Goal: Task Accomplishment & Management: Manage account settings

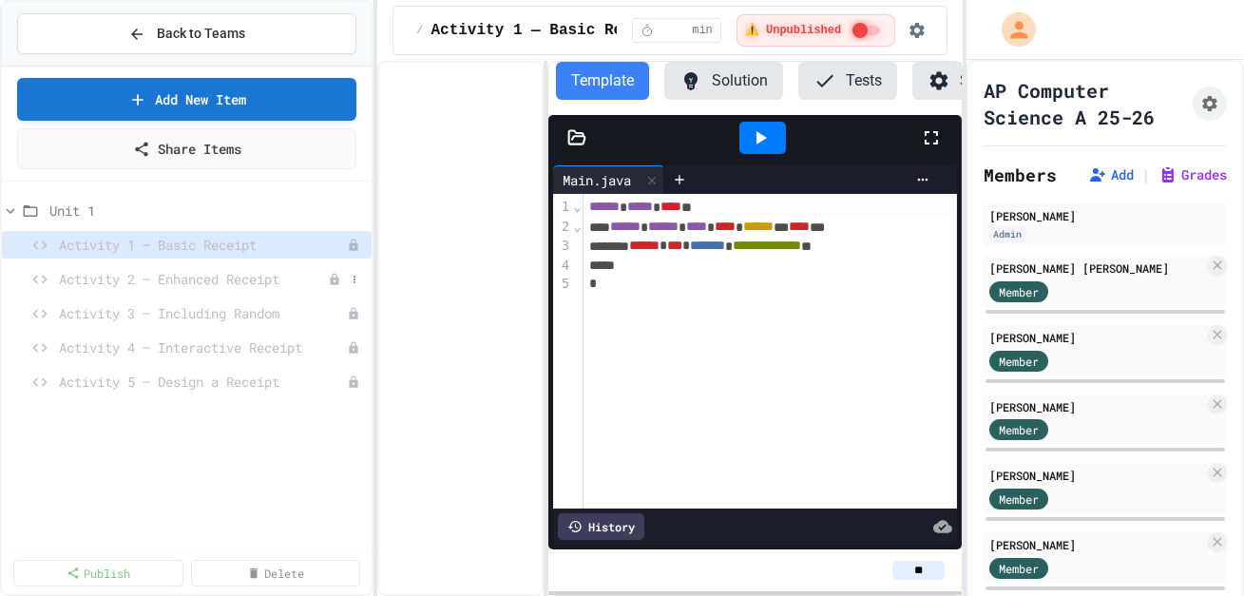
click at [215, 282] on span "Activity 2 — Enhanced Receipt" at bounding box center [193, 279] width 269 height 20
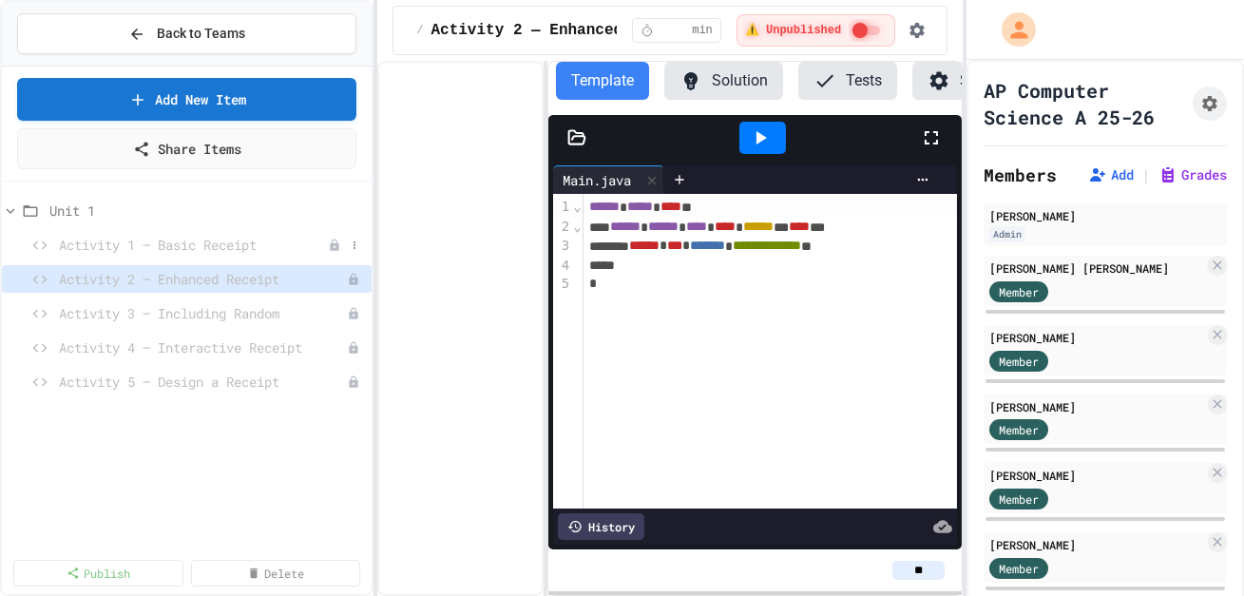
click at [217, 245] on span "Activity 1 — Basic Receipt" at bounding box center [193, 245] width 269 height 20
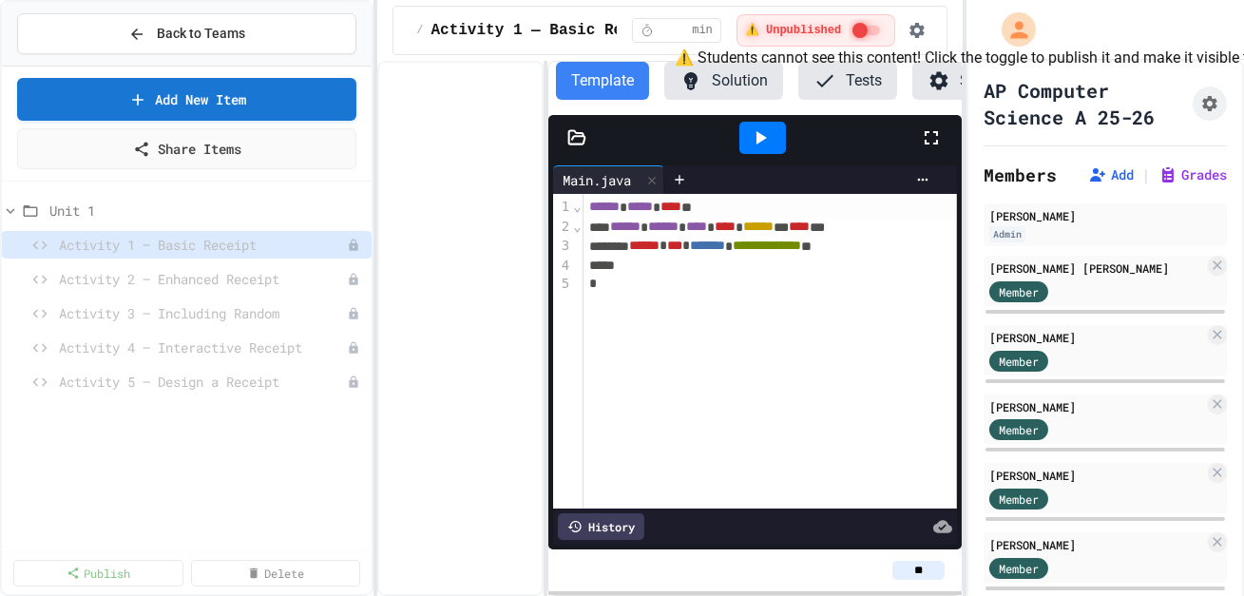
click at [785, 34] on span "⚠️ Unpublished" at bounding box center [793, 30] width 97 height 15
click at [337, 244] on icon at bounding box center [335, 244] width 9 height 11
click at [268, 279] on span "Activity 2 — Enhanced Receipt" at bounding box center [193, 279] width 269 height 20
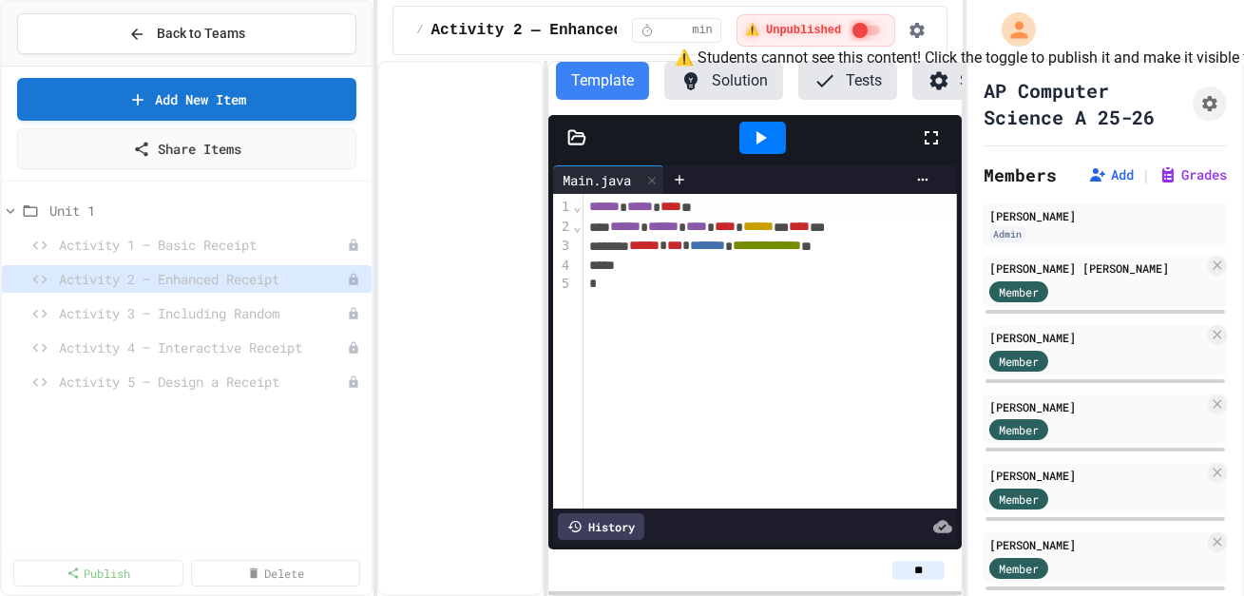
click at [764, 40] on div "⚠️ Unpublished" at bounding box center [816, 30] width 159 height 32
click at [338, 275] on icon at bounding box center [334, 279] width 13 height 13
click at [355, 243] on icon at bounding box center [355, 245] width 2 height 8
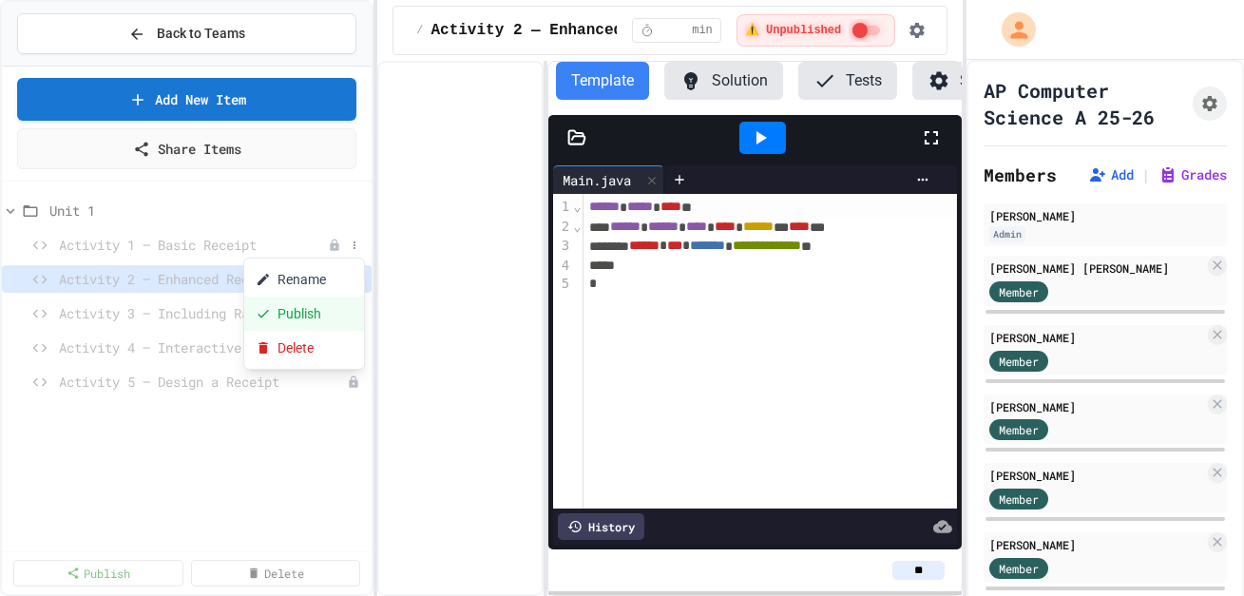
click at [302, 317] on button "Publish" at bounding box center [304, 314] width 120 height 34
click at [362, 318] on button at bounding box center [354, 313] width 19 height 19
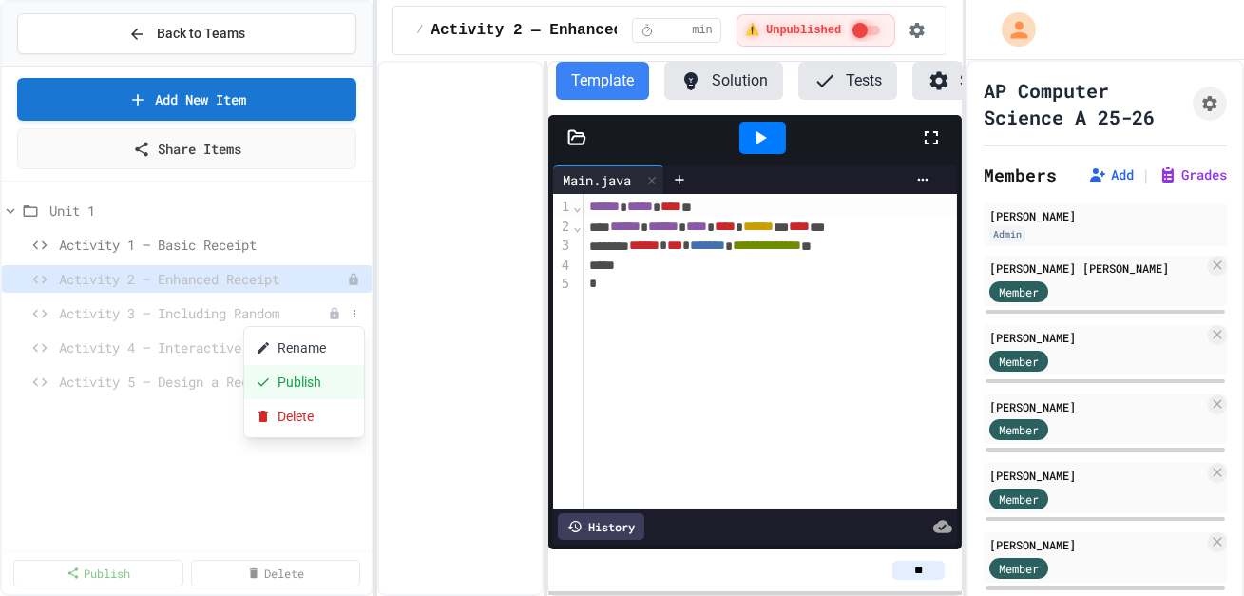
click at [323, 378] on button "Publish" at bounding box center [304, 382] width 120 height 34
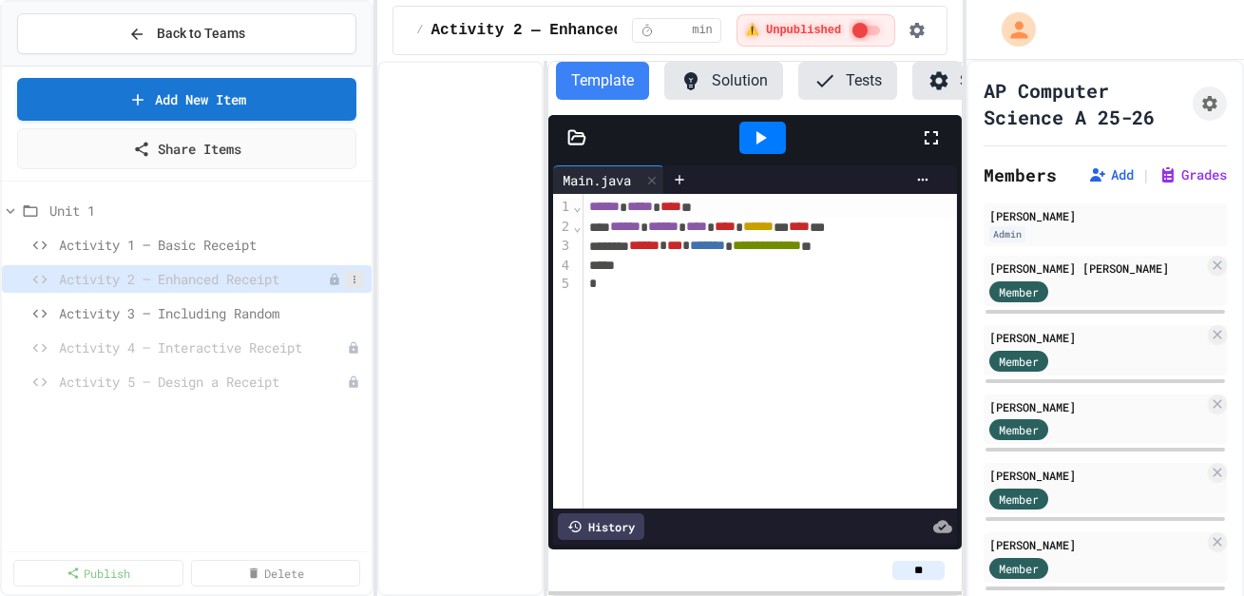
click at [358, 280] on icon at bounding box center [354, 279] width 11 height 11
click at [311, 343] on button "Publish" at bounding box center [304, 348] width 120 height 34
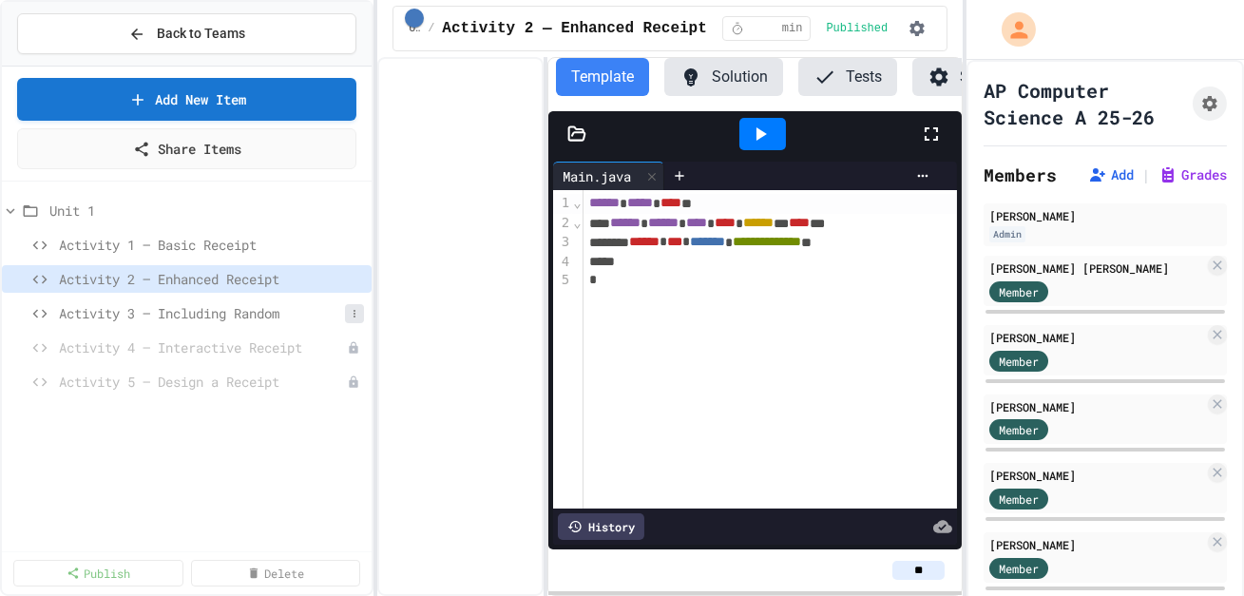
click at [356, 313] on icon at bounding box center [354, 313] width 11 height 11
click at [315, 376] on button "Unpublish" at bounding box center [304, 382] width 120 height 34
click at [716, 330] on div "**********" at bounding box center [771, 349] width 375 height 318
click at [231, 241] on span "Activity 1 — Basic Receipt" at bounding box center [202, 245] width 286 height 20
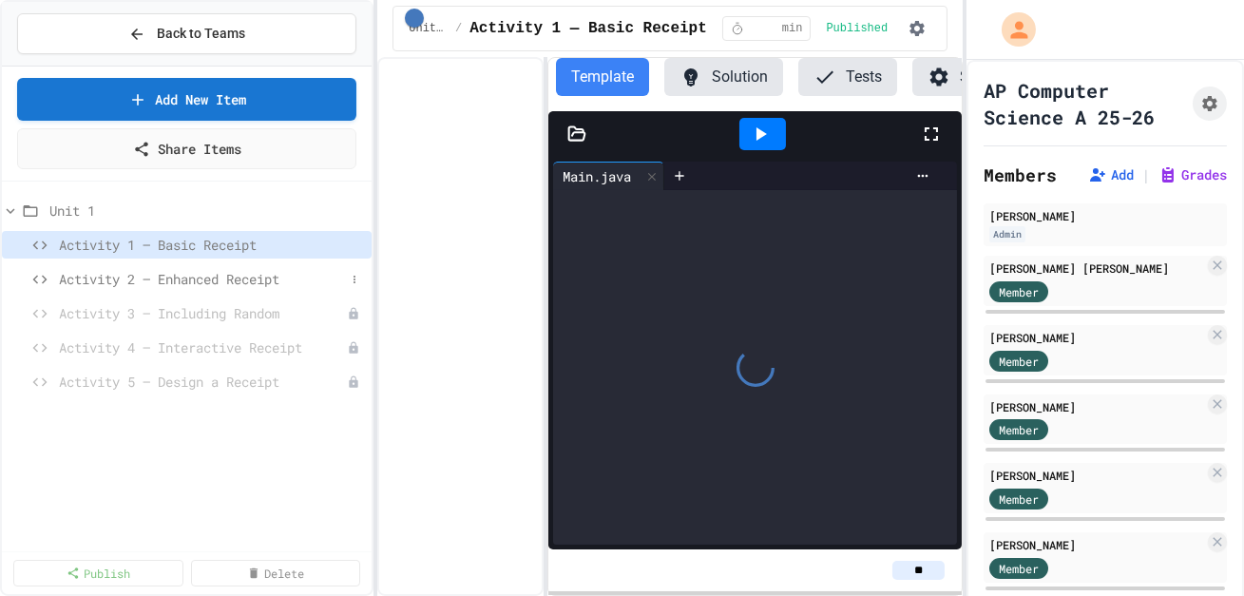
click at [234, 266] on div "Activity 2 — Enhanced Receipt" at bounding box center [187, 279] width 370 height 28
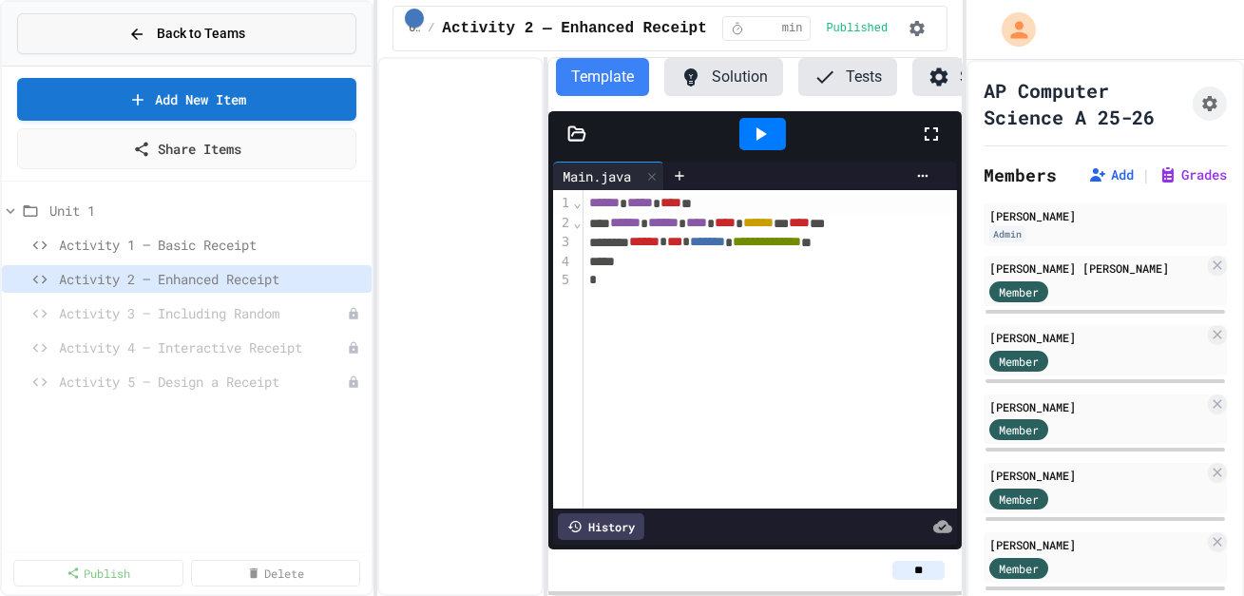
click at [172, 34] on span "Back to Teams" at bounding box center [201, 34] width 88 height 20
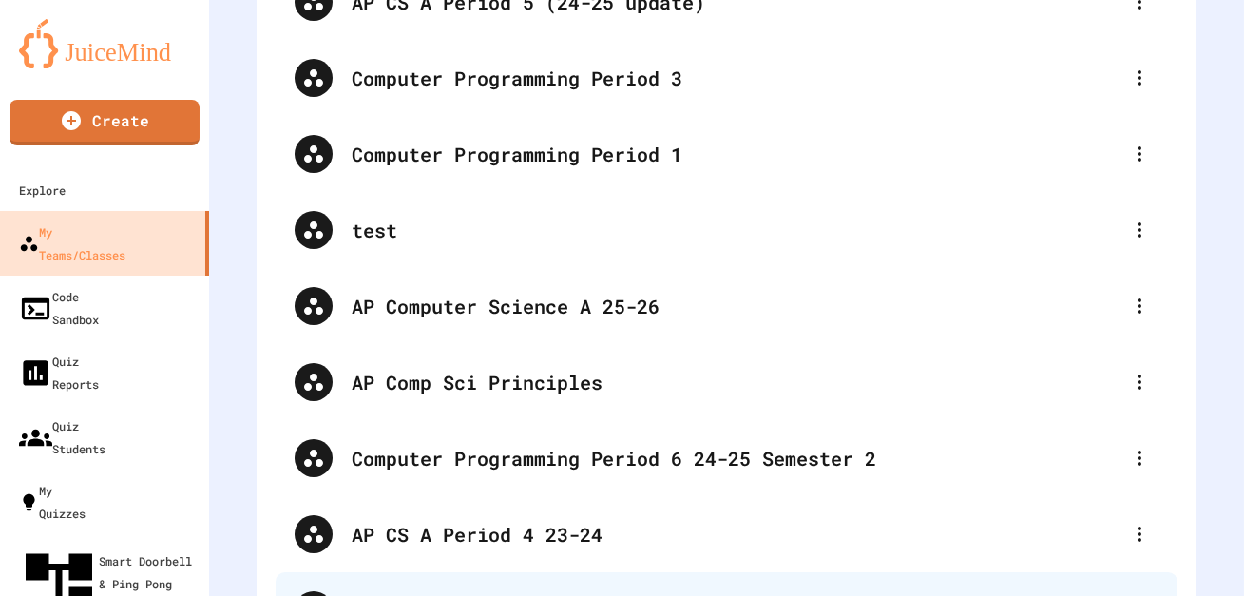
scroll to position [260, 0]
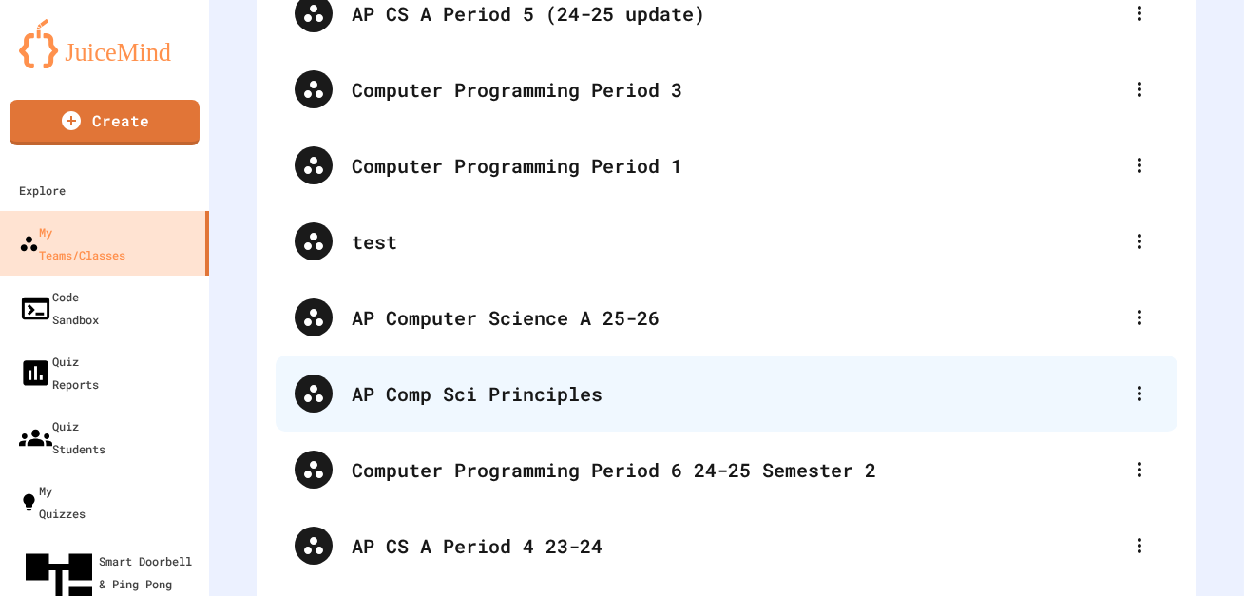
click at [545, 397] on div "AP Comp Sci Principles" at bounding box center [736, 393] width 769 height 29
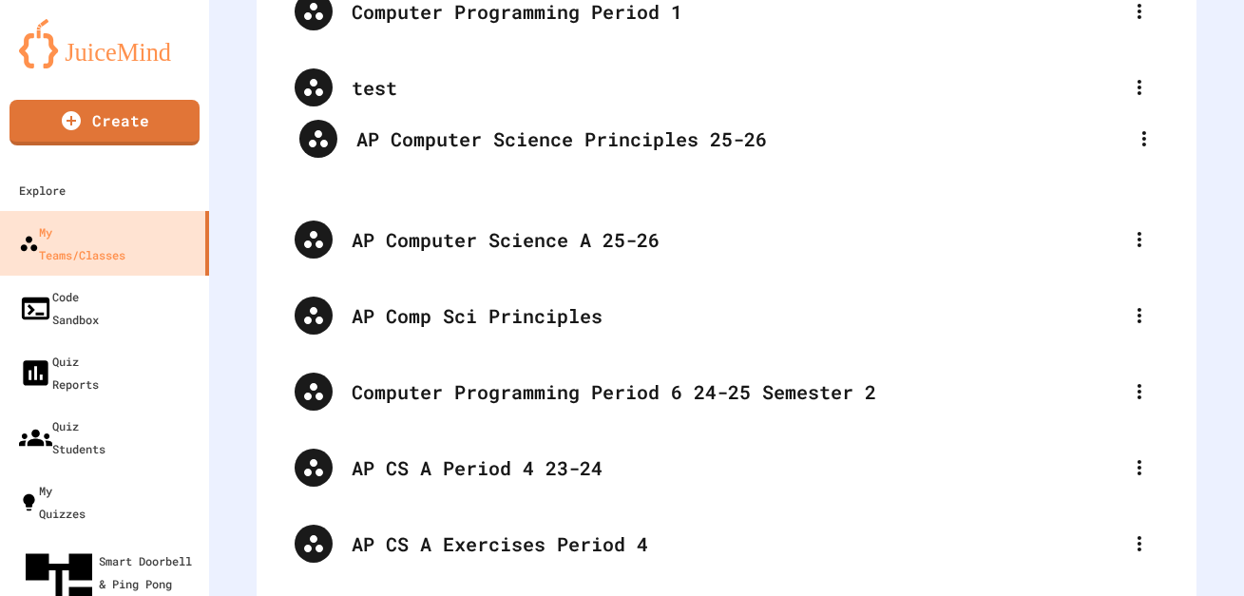
scroll to position [408, 0]
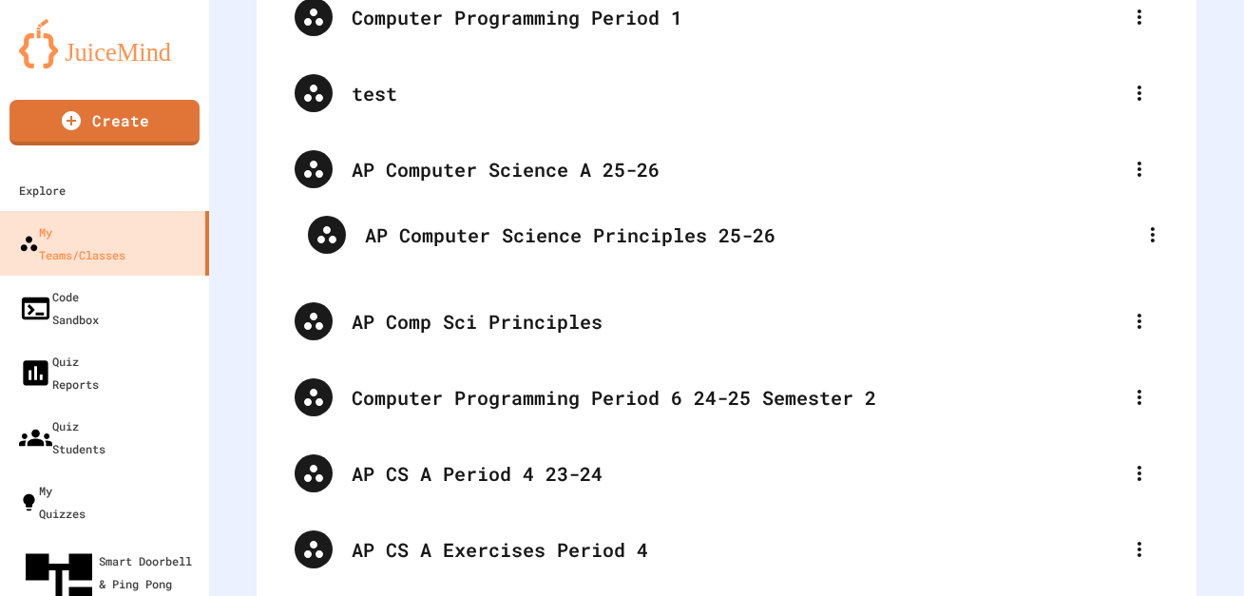
drag, startPoint x: 400, startPoint y: 481, endPoint x: 414, endPoint y: 235, distance: 246.6
click at [414, 235] on div "AP CS A Period 5 AP CS A Period 5 (24-25 update) Computer Programming Period 3 …" at bounding box center [727, 245] width 902 height 989
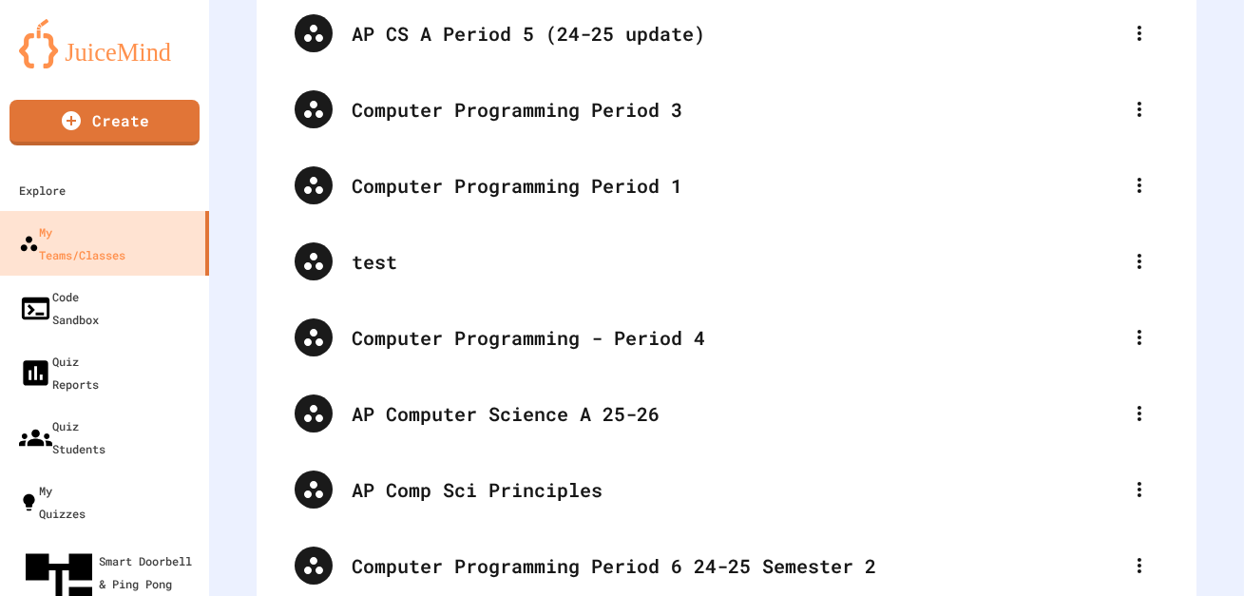
scroll to position [0, 0]
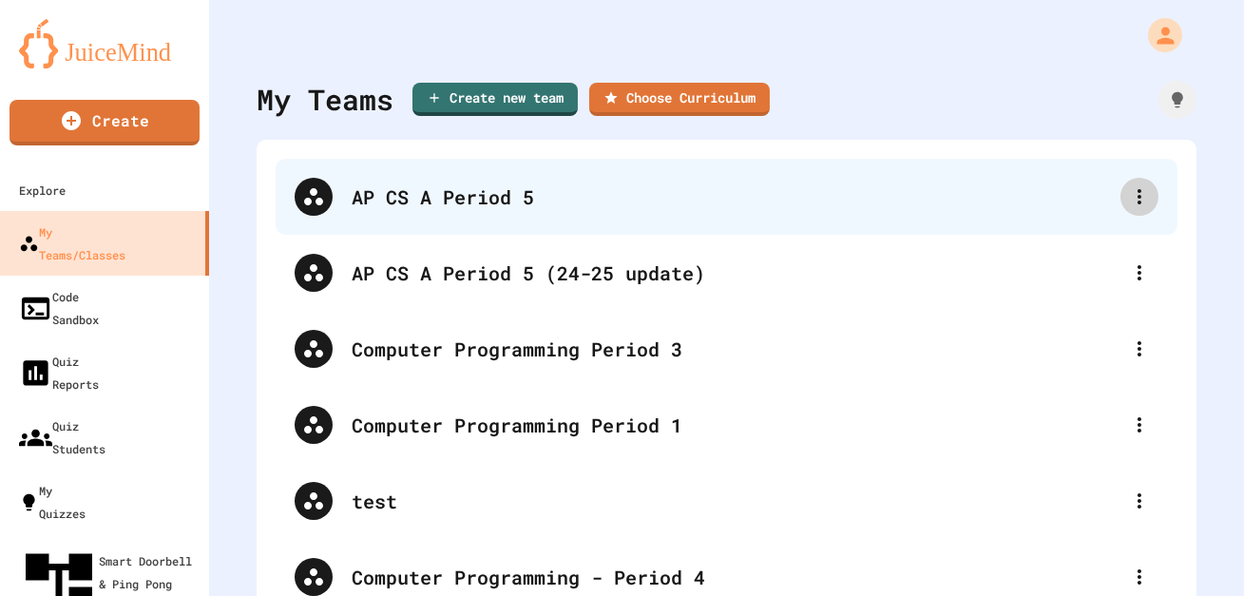
click at [1141, 193] on icon at bounding box center [1139, 196] width 23 height 23
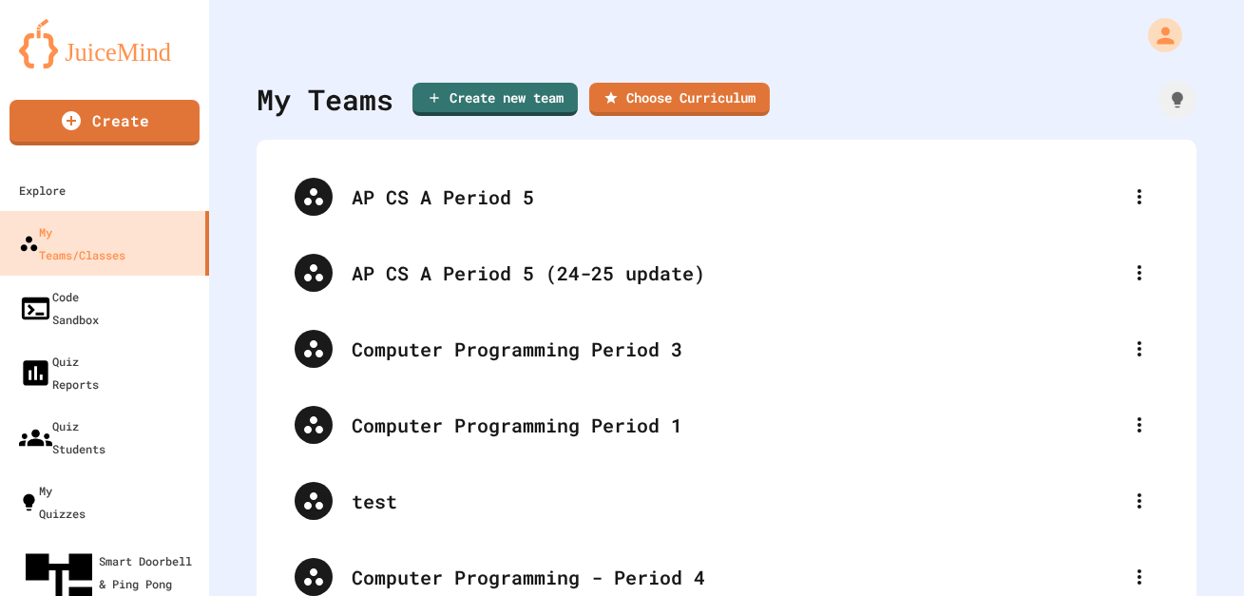
click at [1019, 595] on div at bounding box center [622, 598] width 1244 height 0
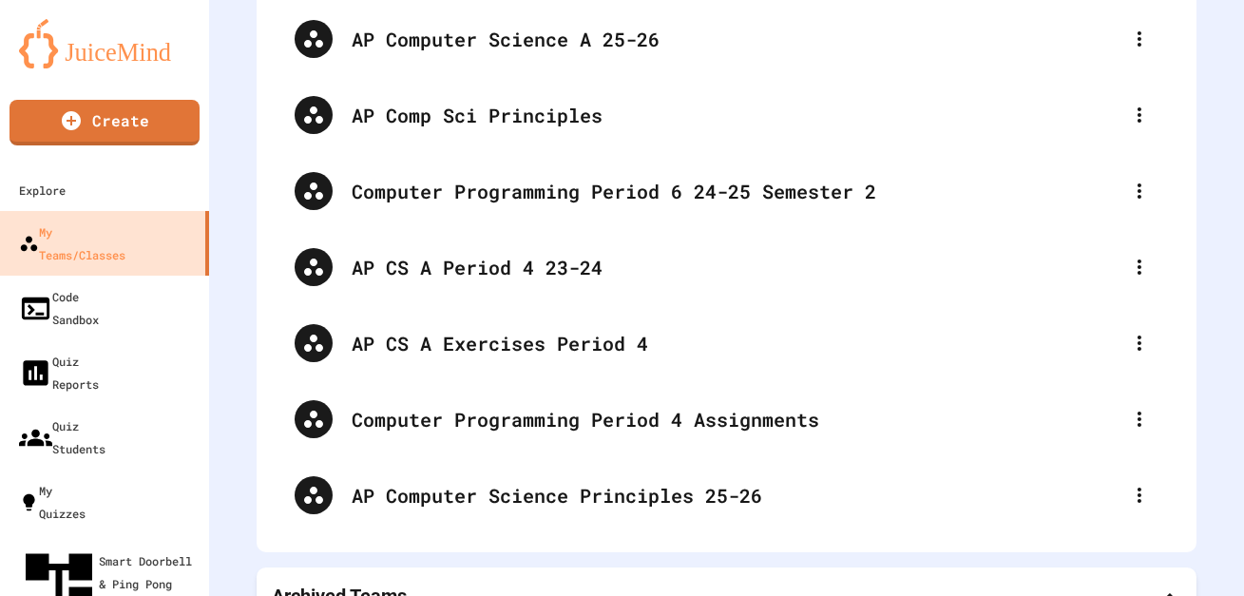
scroll to position [642, 0]
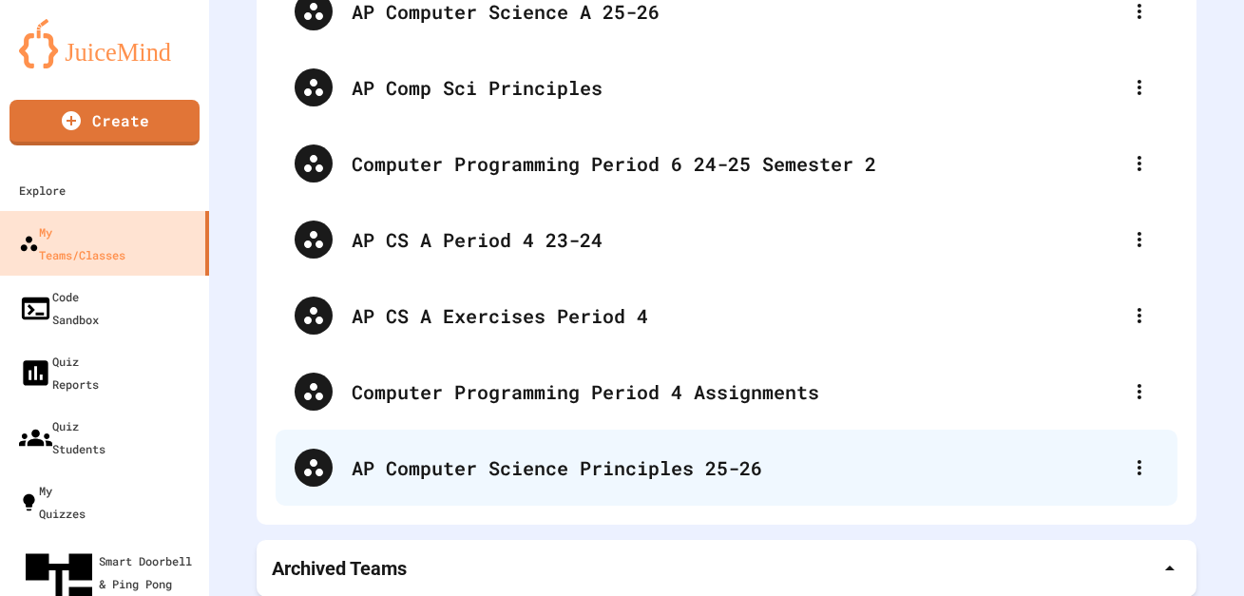
click at [750, 463] on div "AP Computer Science Principles 25-26" at bounding box center [736, 467] width 769 height 29
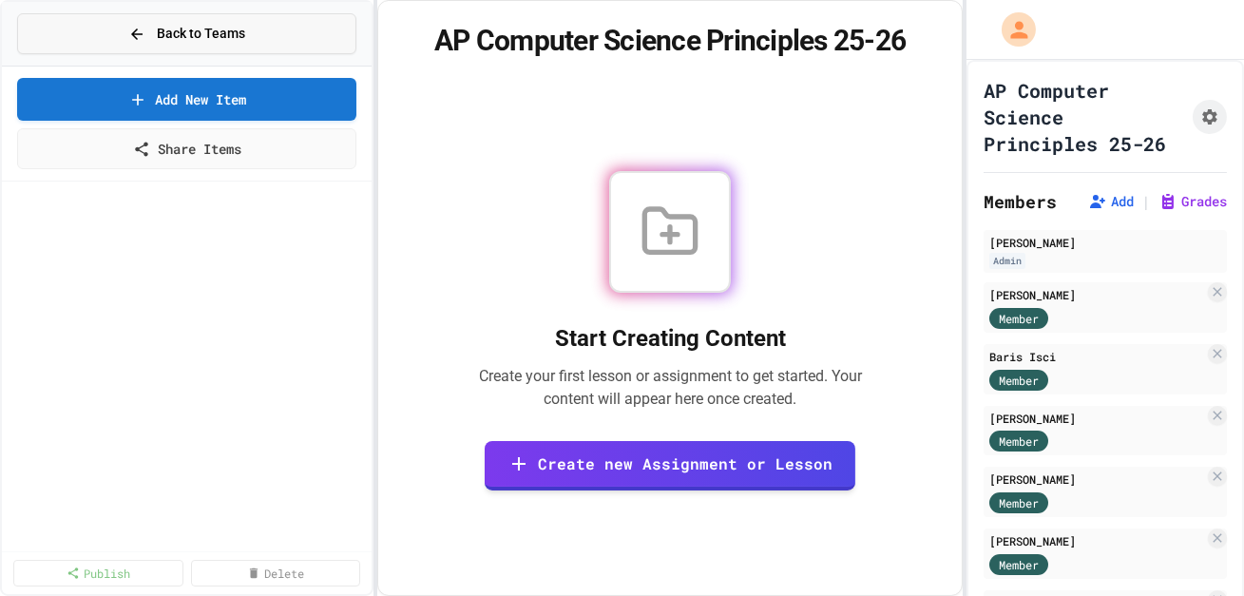
click at [204, 30] on span "Back to Teams" at bounding box center [201, 34] width 88 height 20
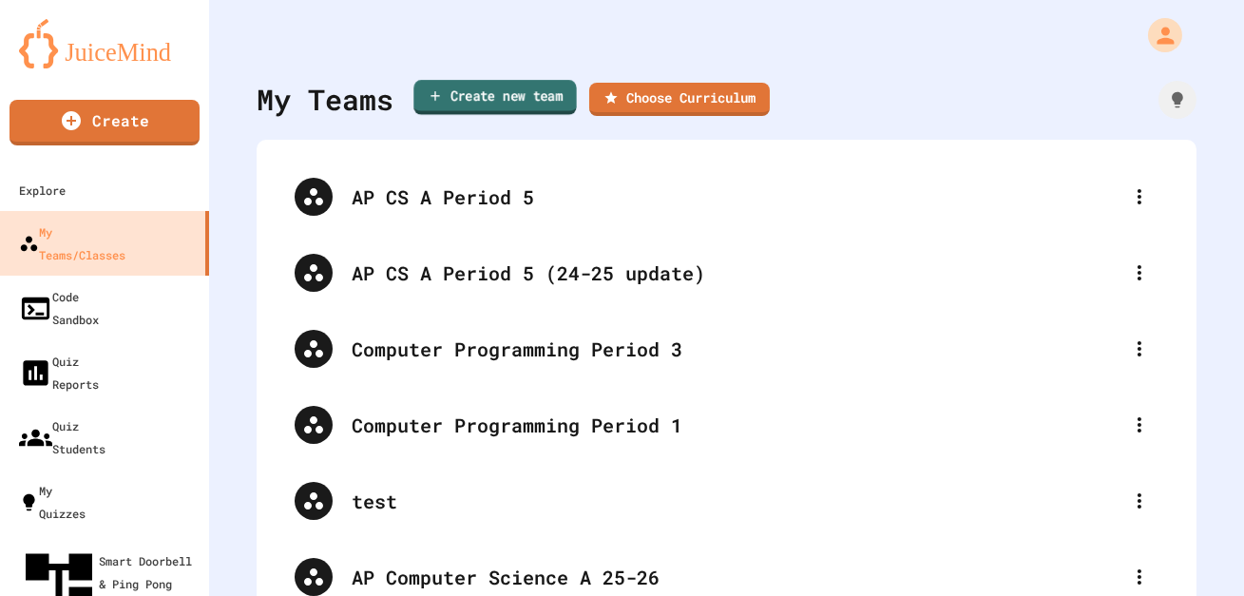
click at [536, 98] on link "Create new team" at bounding box center [495, 97] width 163 height 35
type input "**********"
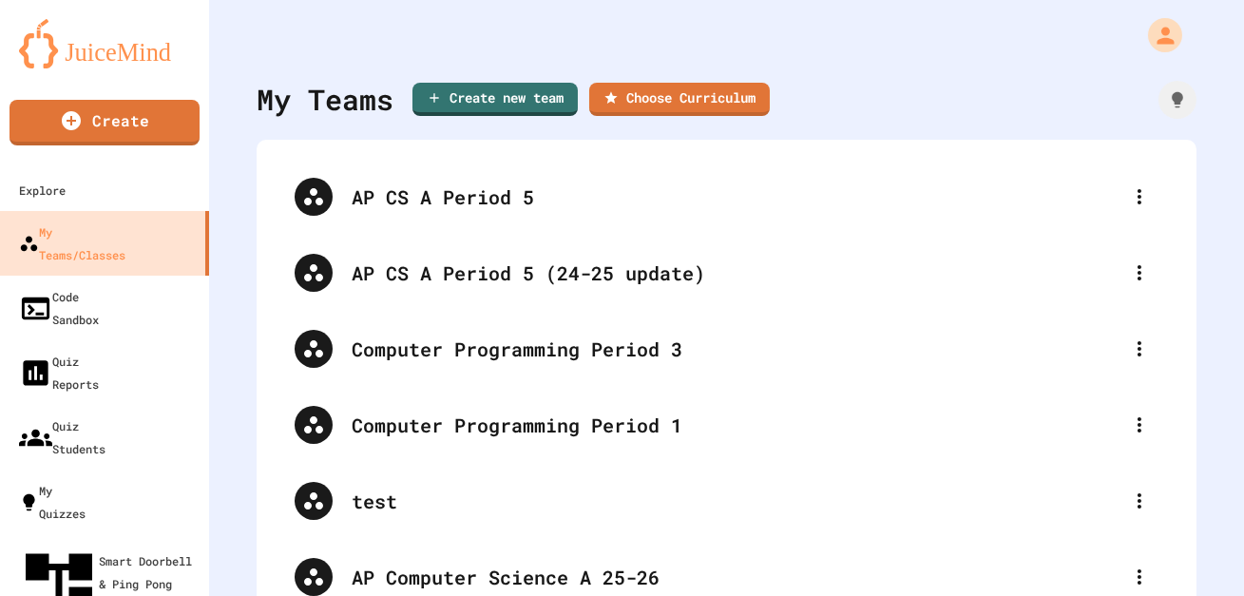
scroll to position [0, 0]
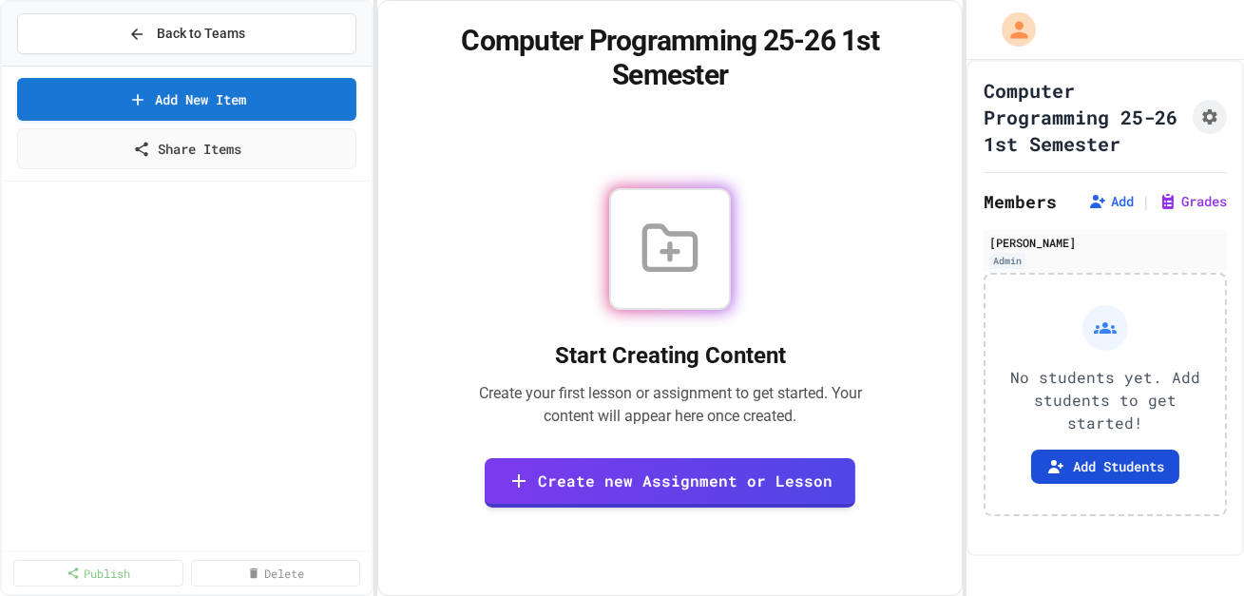
click at [1106, 460] on button "Add Students" at bounding box center [1105, 467] width 148 height 34
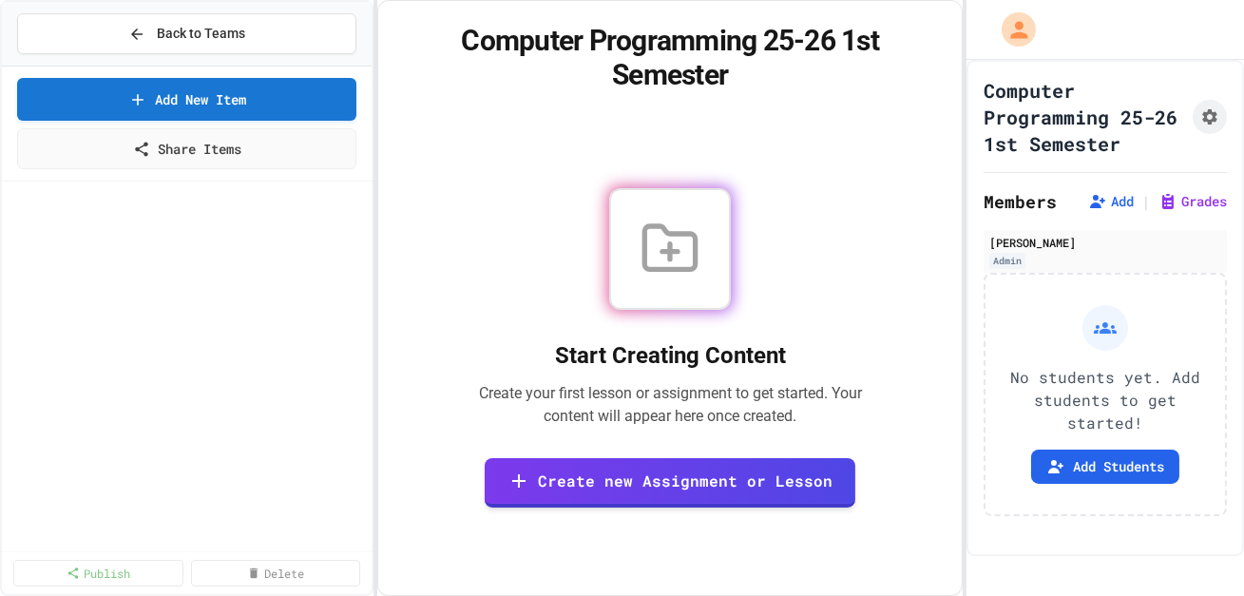
click at [162, 32] on span "Back to Teams" at bounding box center [201, 34] width 88 height 20
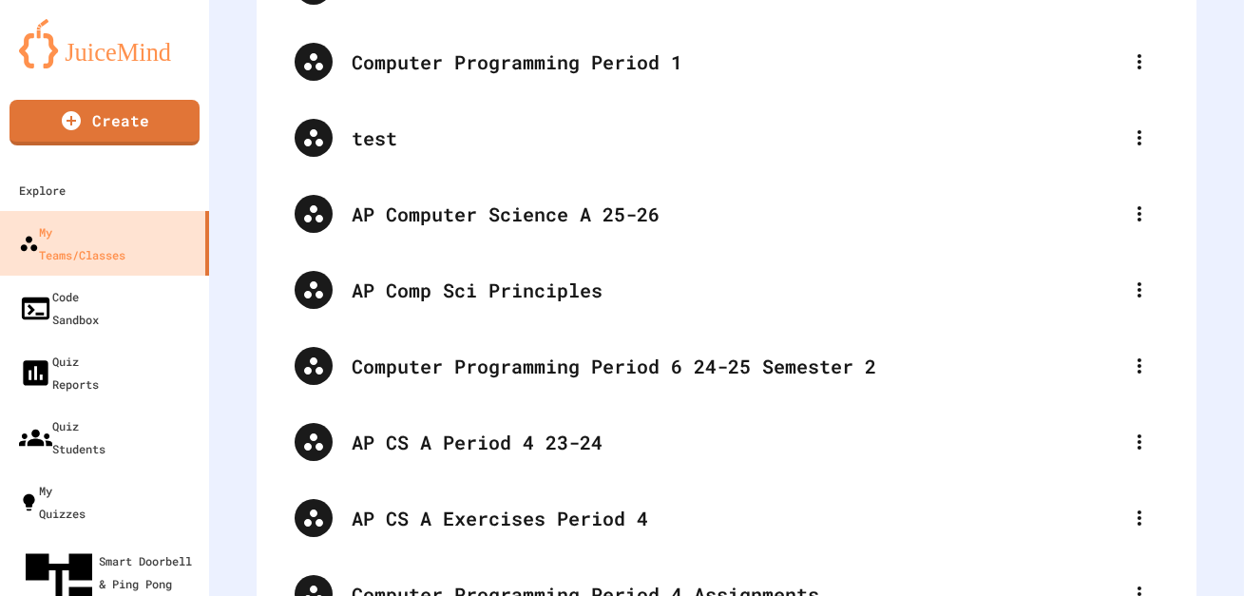
scroll to position [363, 0]
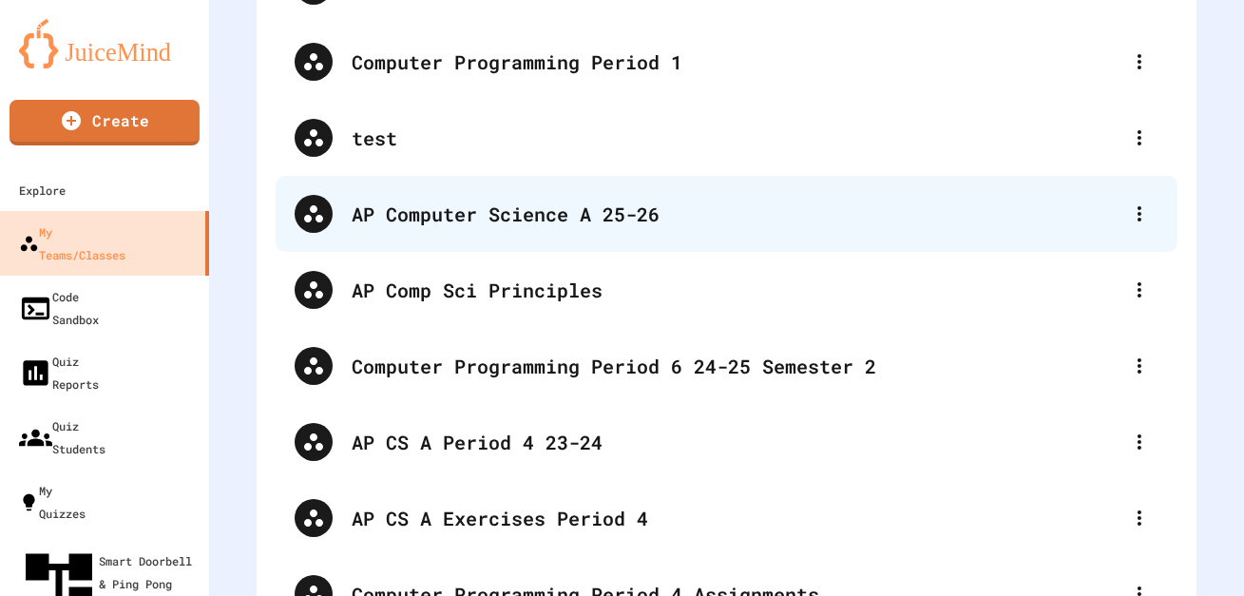
click at [500, 221] on div "AP Computer Science A 25-26" at bounding box center [736, 214] width 769 height 29
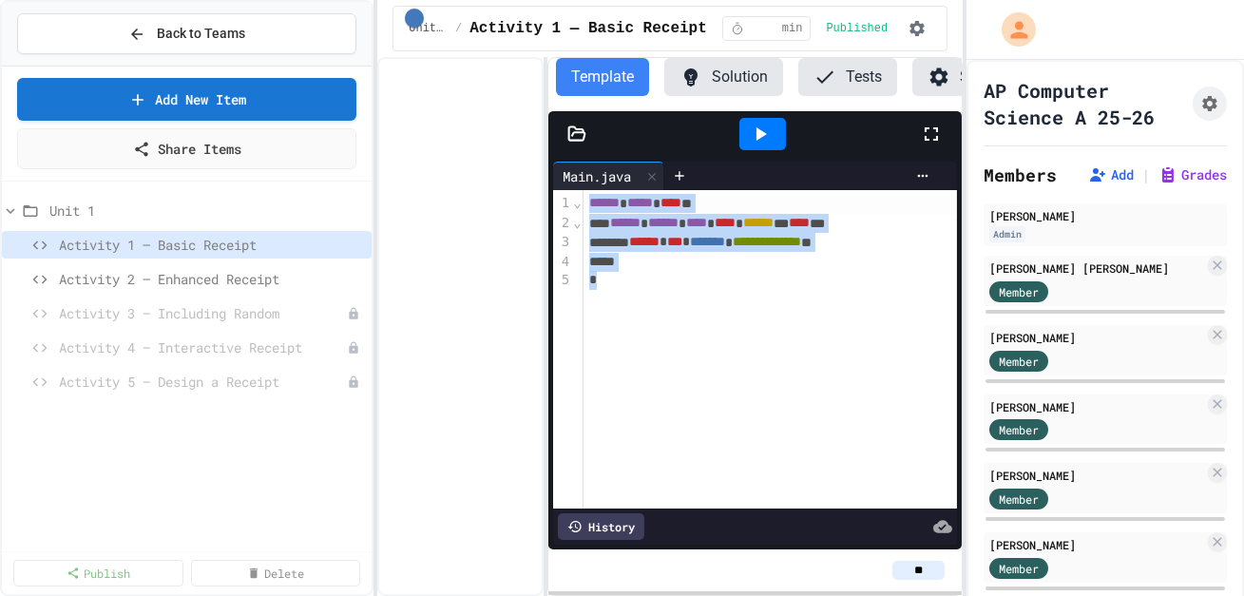
drag, startPoint x: 609, startPoint y: 288, endPoint x: 593, endPoint y: 193, distance: 96.4
click at [593, 193] on div "**********" at bounding box center [771, 349] width 375 height 318
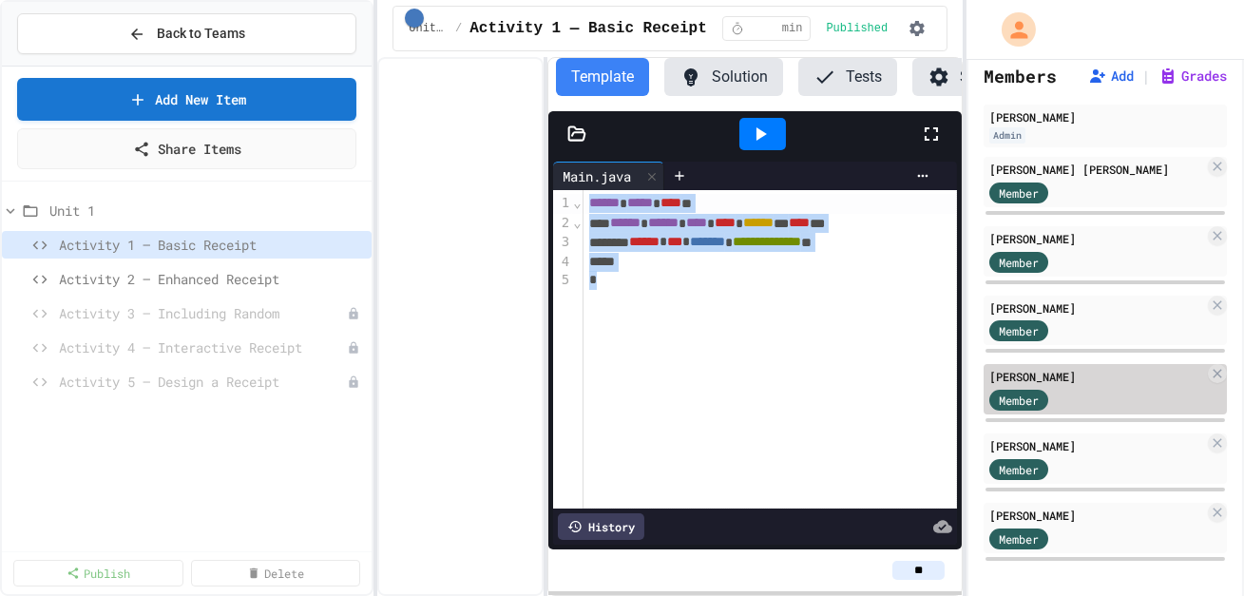
scroll to position [102, 0]
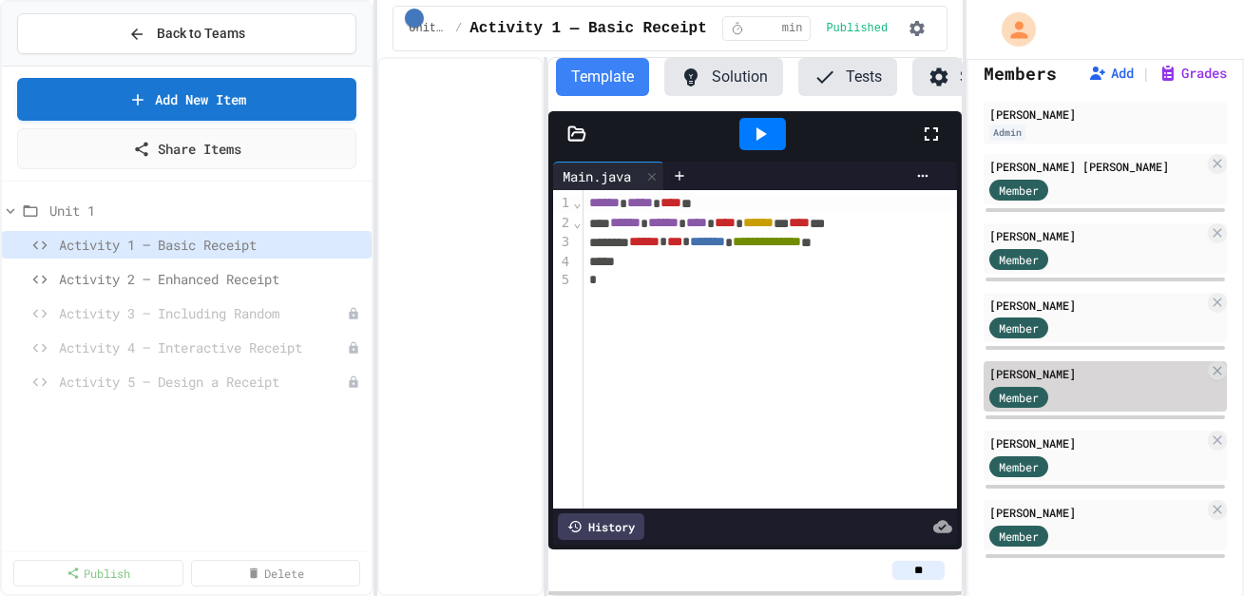
click at [1075, 384] on div "Member" at bounding box center [1037, 396] width 95 height 24
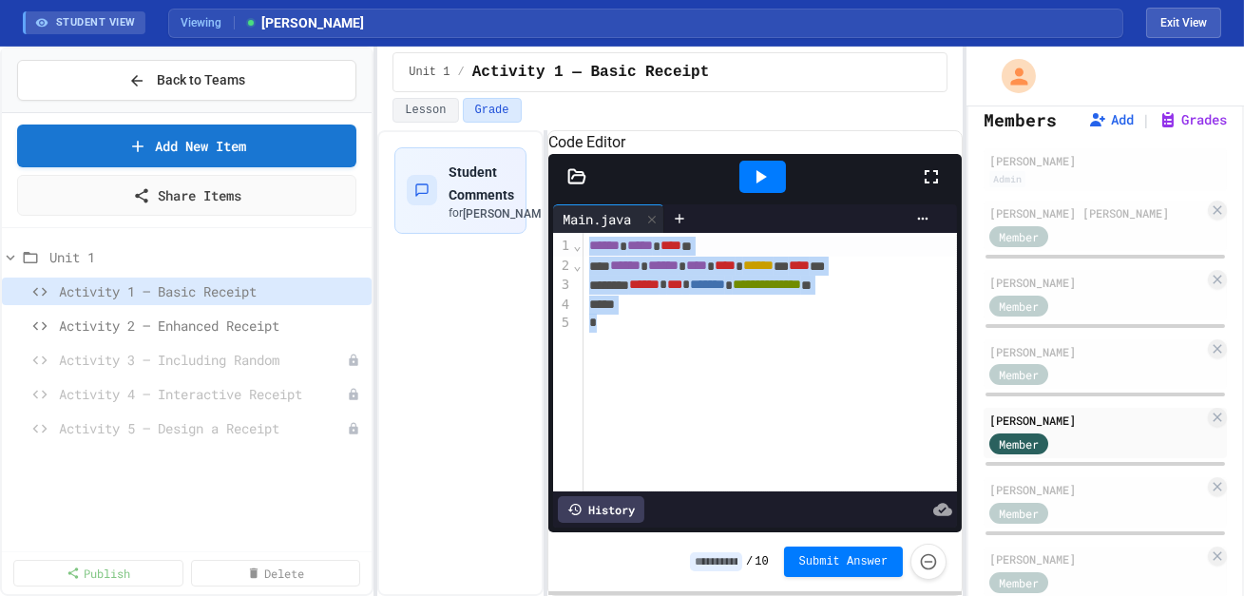
drag, startPoint x: 607, startPoint y: 351, endPoint x: 585, endPoint y: 232, distance: 121.0
click at [585, 232] on div "**********" at bounding box center [755, 365] width 404 height 323
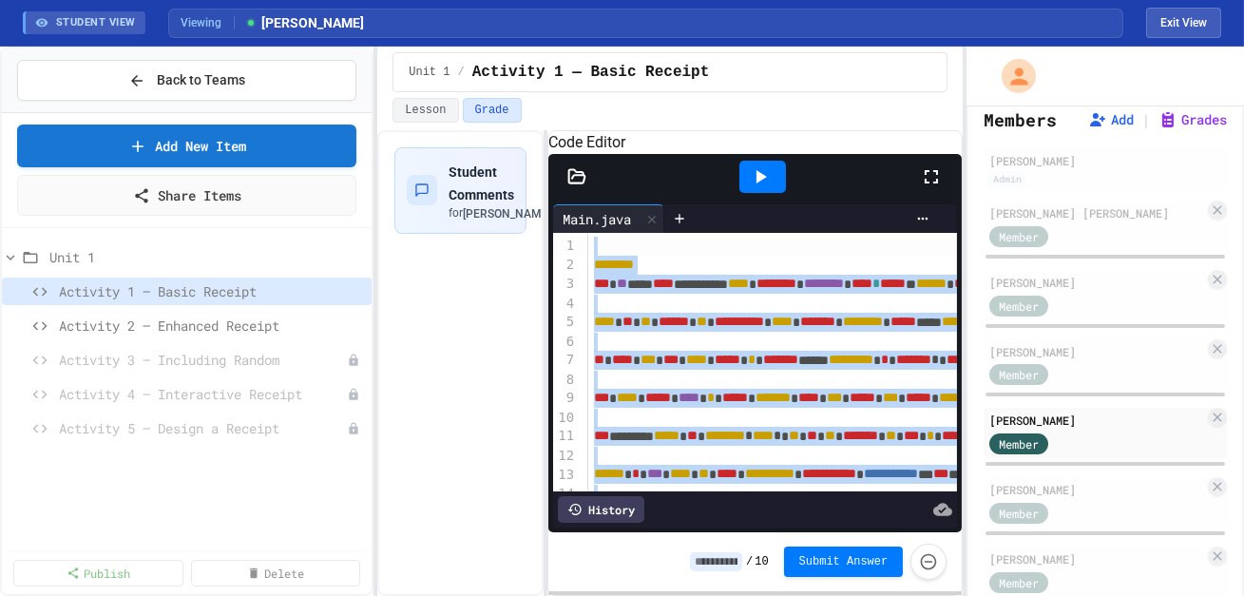
drag, startPoint x: 813, startPoint y: 329, endPoint x: 596, endPoint y: 267, distance: 225.4
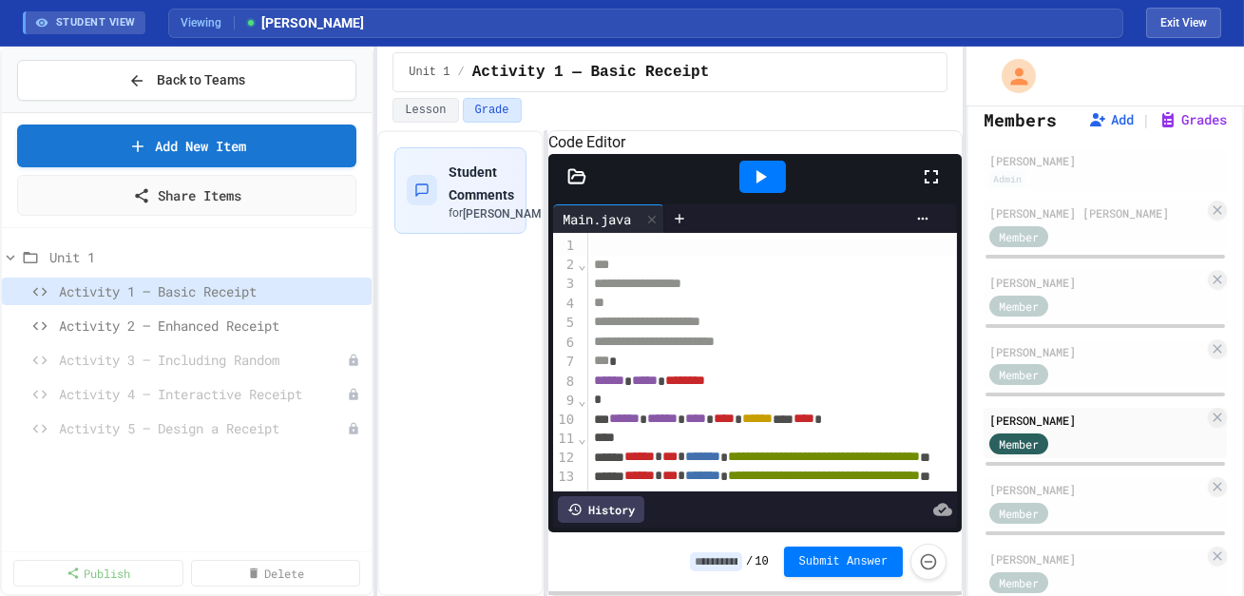
click at [766, 188] on icon at bounding box center [760, 176] width 23 height 23
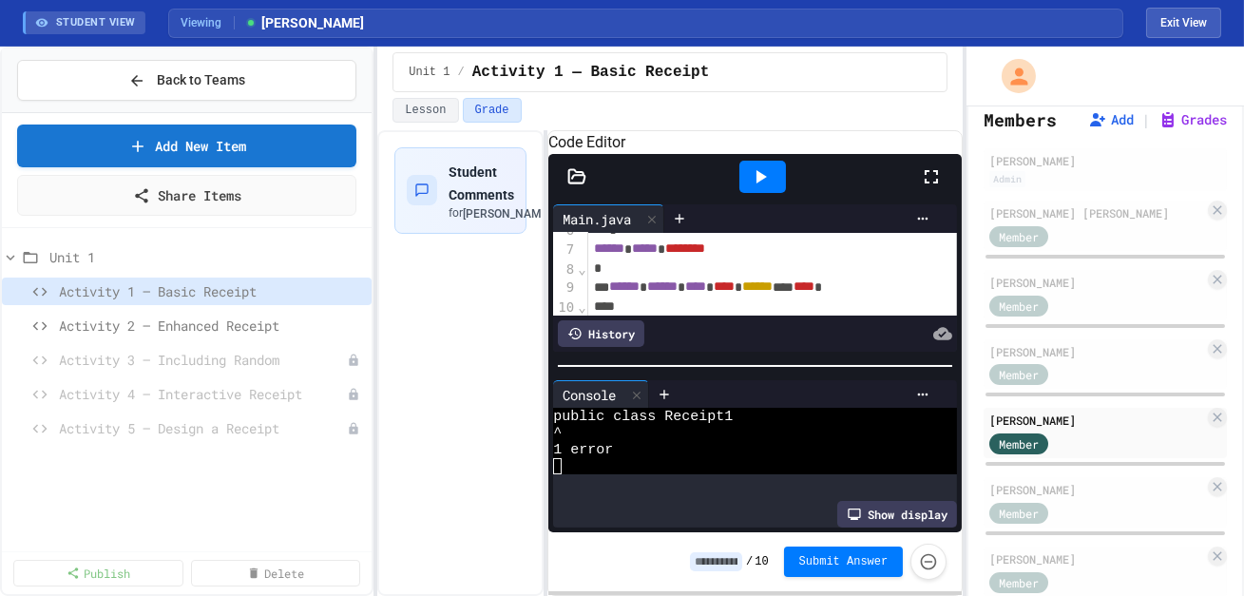
scroll to position [122, 0]
